Goal: Information Seeking & Learning: Learn about a topic

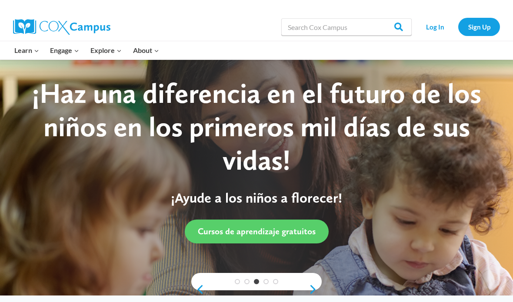
click at [433, 26] on link "Log In" at bounding box center [435, 27] width 38 height 18
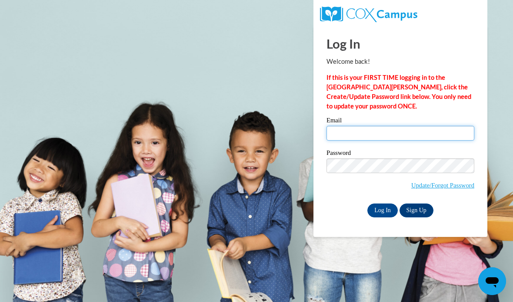
click at [347, 133] on input "Email" at bounding box center [400, 133] width 148 height 15
type input "angeleslopezdeisy@gmail.com"
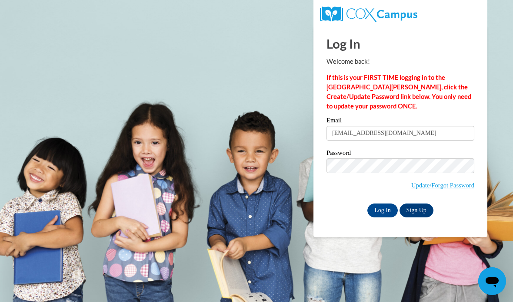
click at [379, 209] on input "Log In" at bounding box center [382, 211] width 30 height 14
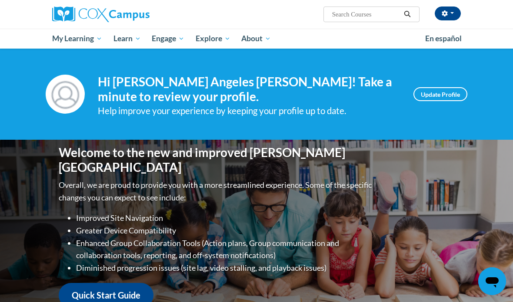
click at [0, 0] on span "My Course Progress" at bounding box center [0, 0] width 0 height 0
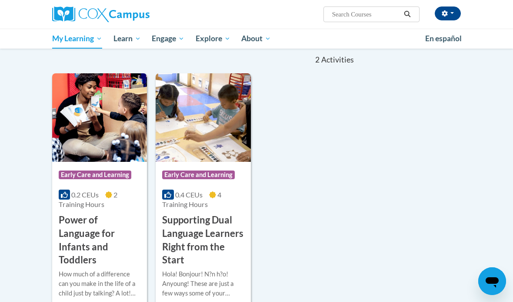
scroll to position [120, 0]
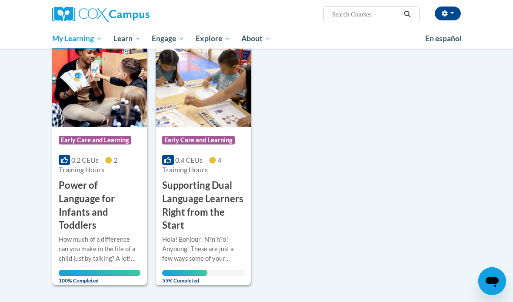
click at [218, 198] on h3 "Supporting Dual Language Learners Right from the Start" at bounding box center [203, 205] width 82 height 53
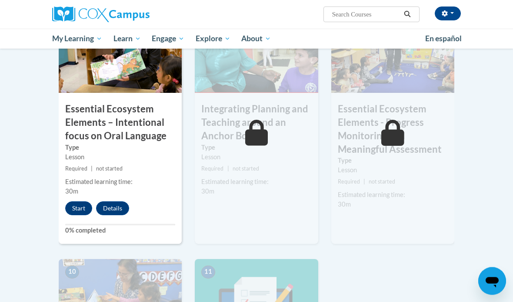
scroll to position [761, 0]
click at [77, 202] on button "Start" at bounding box center [78, 209] width 27 height 14
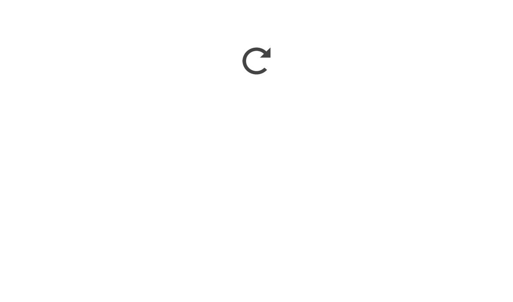
scroll to position [1134, 0]
